Goal: Find contact information: Find contact information

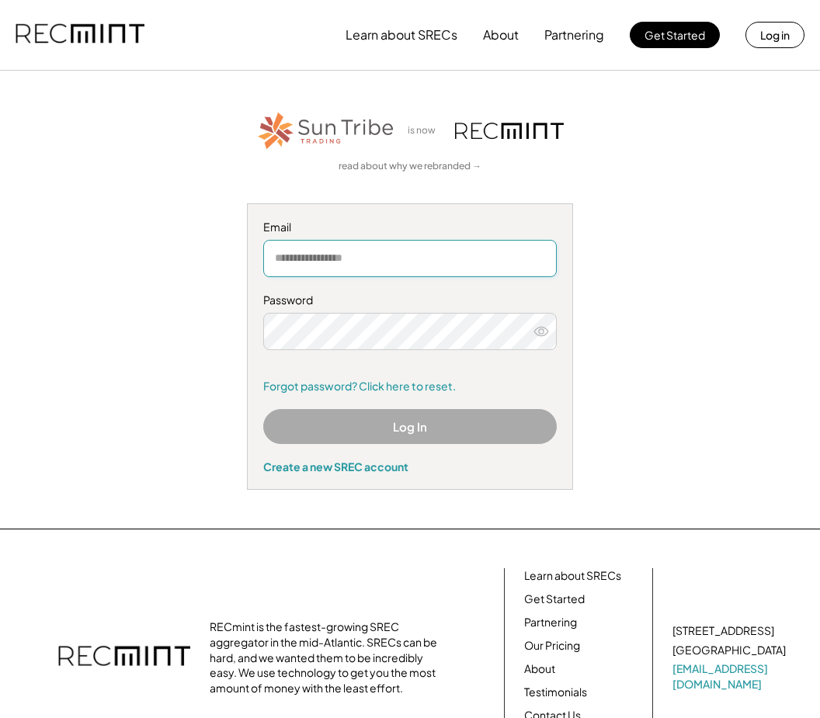
type input "**********"
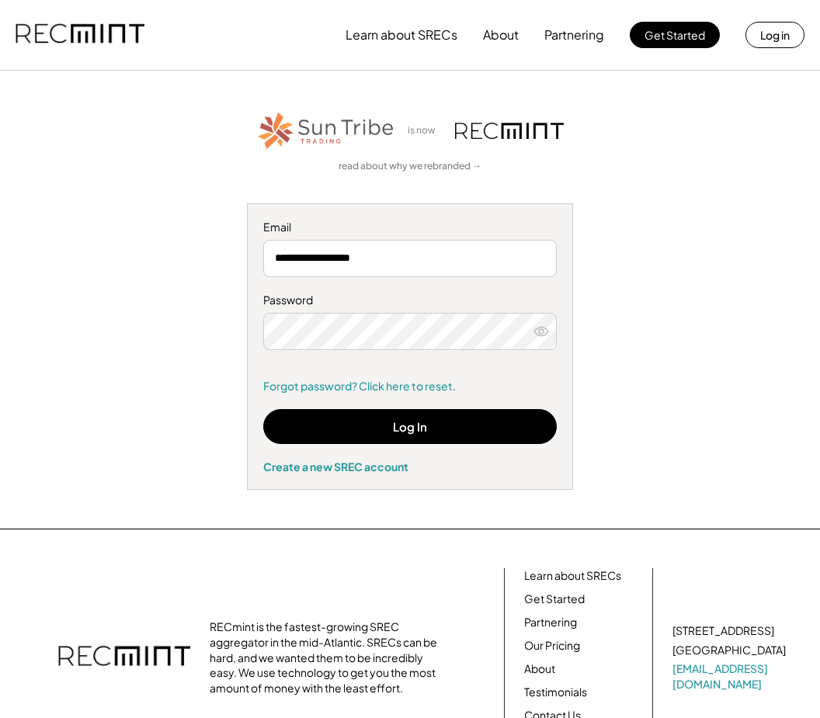
click at [443, 418] on button "Log In" at bounding box center [410, 426] width 294 height 35
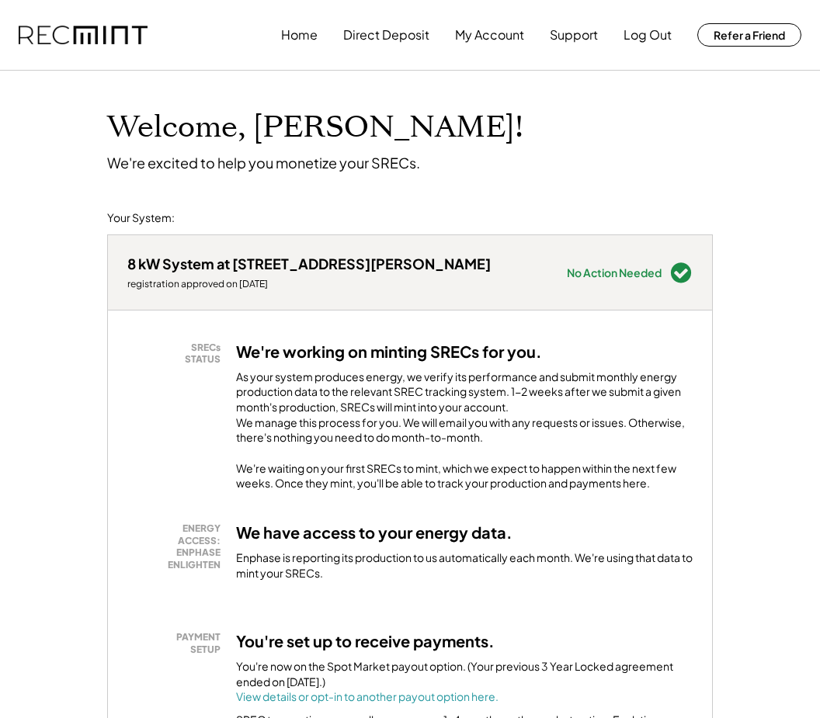
click at [507, 46] on button "My Account" at bounding box center [489, 34] width 69 height 31
click at [509, 41] on button "My Account" at bounding box center [489, 34] width 69 height 31
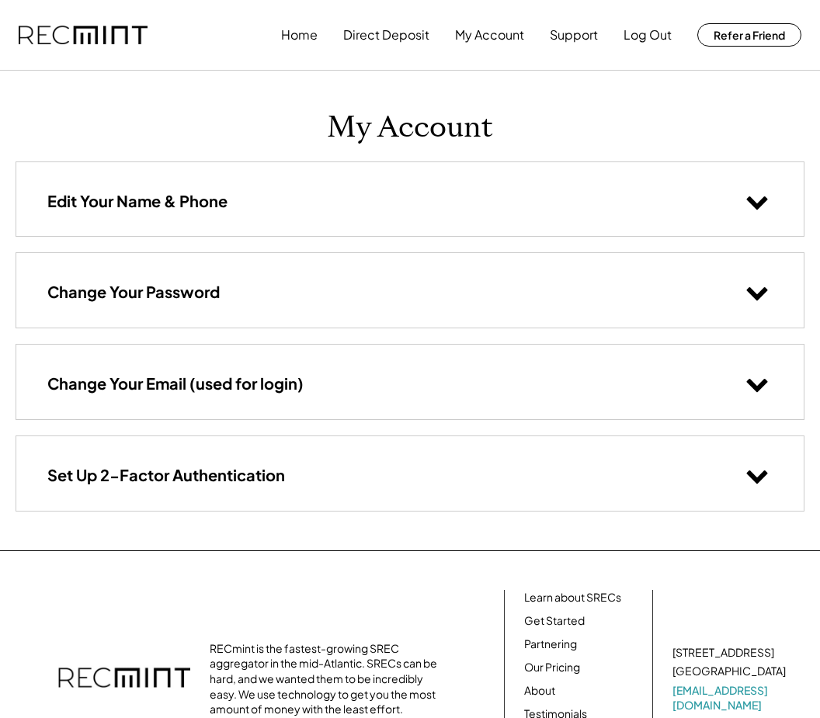
click at [548, 528] on div "My Account Edit Your Name & Phone Change Your Password Change Your Email (used …" at bounding box center [410, 311] width 820 height 480
click at [753, 202] on use at bounding box center [757, 203] width 21 height 13
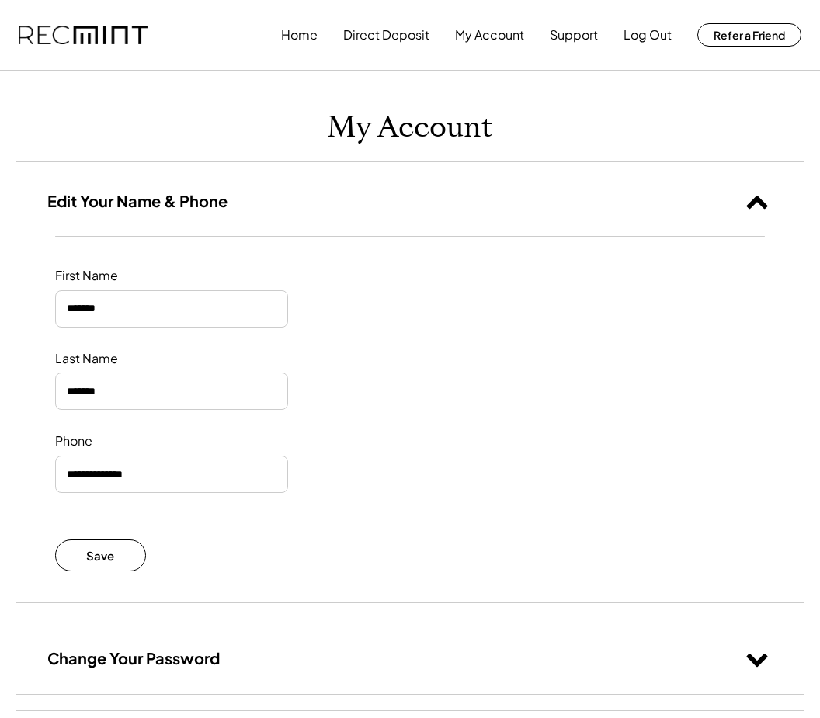
click at [746, 192] on icon at bounding box center [757, 201] width 23 height 23
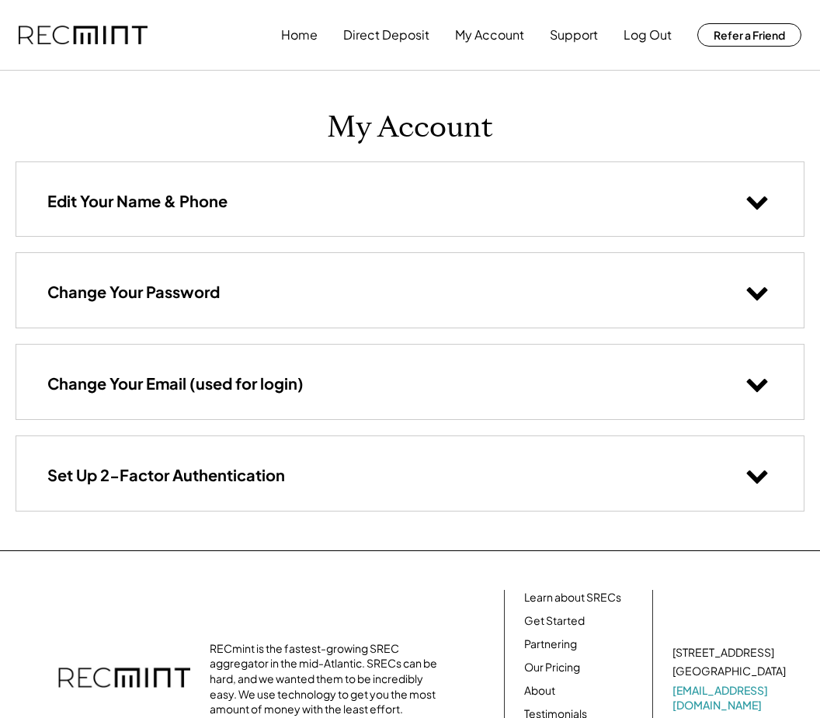
click at [492, 610] on div "RECmint is the fastest-growing SREC aggregator in the mid-Atlantic. SRECs can b…" at bounding box center [410, 679] width 789 height 179
click at [493, 39] on button "My Account" at bounding box center [489, 34] width 69 height 31
click at [316, 38] on button "Home" at bounding box center [299, 34] width 37 height 31
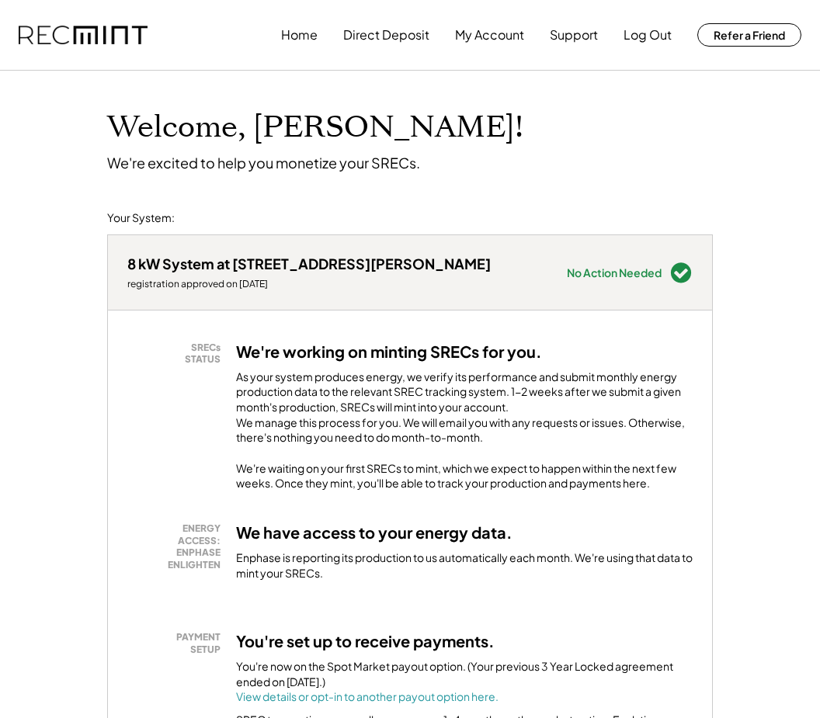
click at [586, 38] on button "Support" at bounding box center [574, 34] width 48 height 31
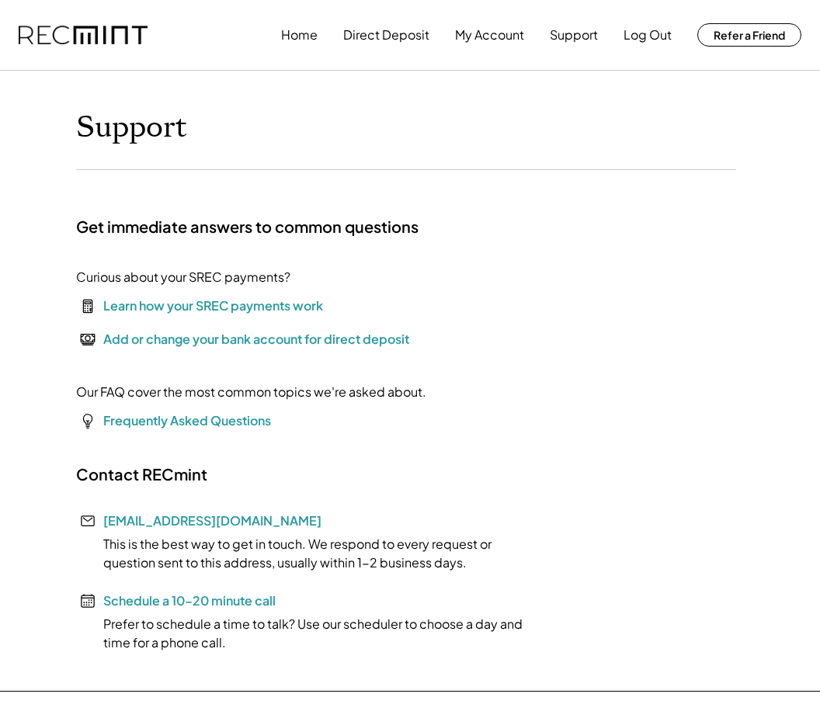
click at [300, 37] on button "Home" at bounding box center [299, 34] width 37 height 31
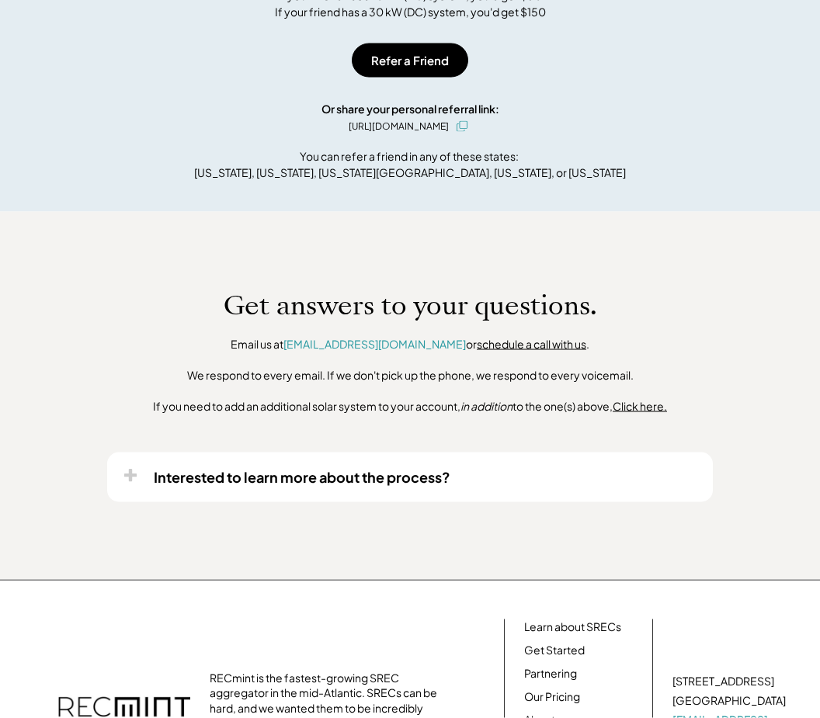
scroll to position [1032, 0]
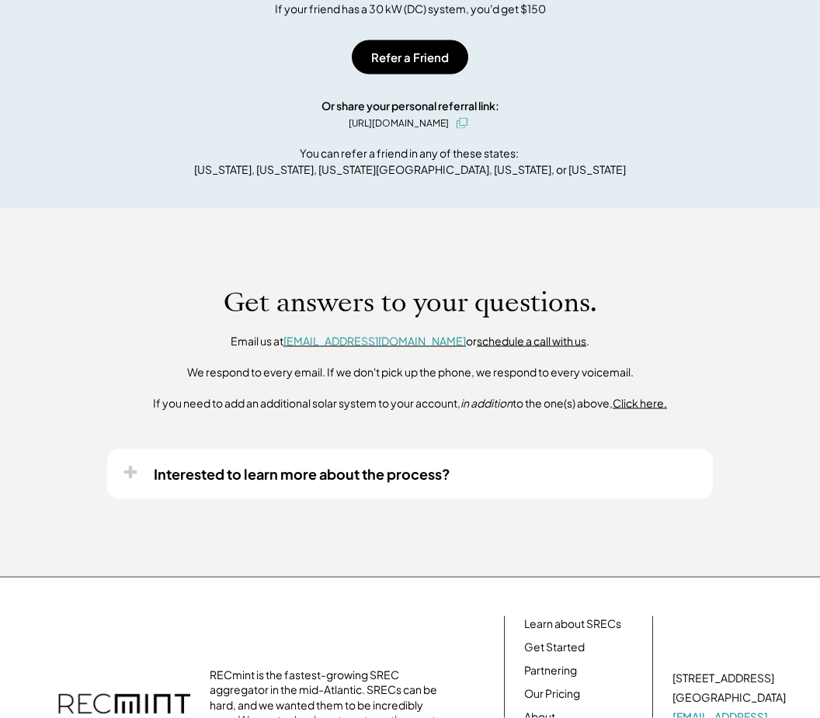
click at [368, 348] on font "[EMAIL_ADDRESS][DOMAIN_NAME]" at bounding box center [374, 341] width 183 height 14
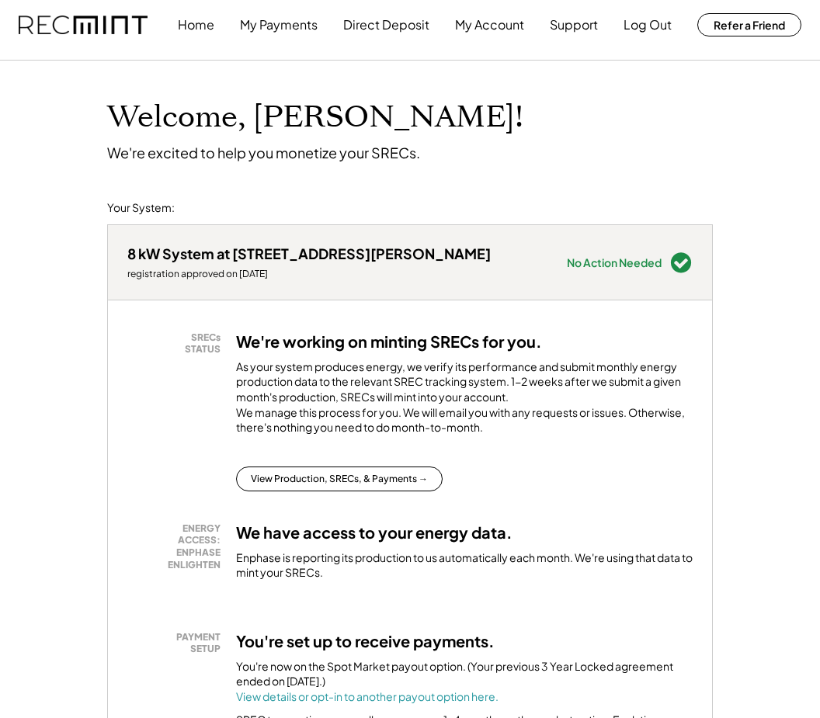
scroll to position [0, 0]
